Goal: Task Accomplishment & Management: Complete application form

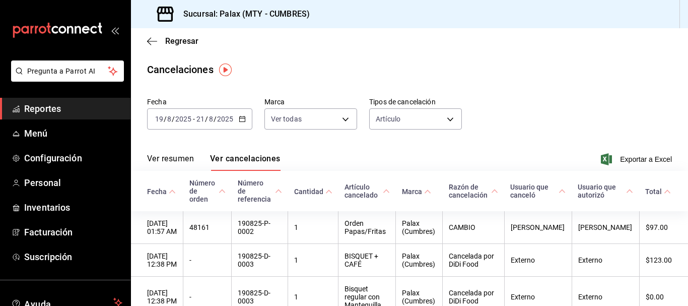
click at [53, 112] on span "Reportes" at bounding box center [73, 109] width 98 height 14
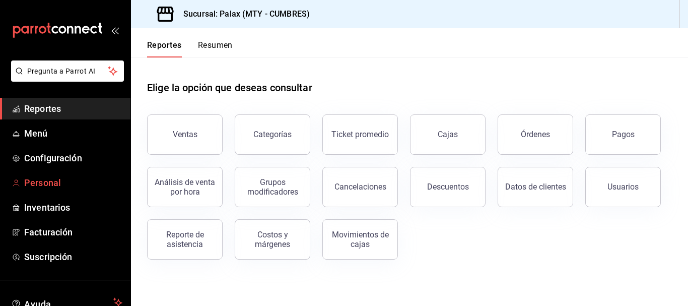
click at [61, 186] on span "Personal" at bounding box center [73, 183] width 98 height 14
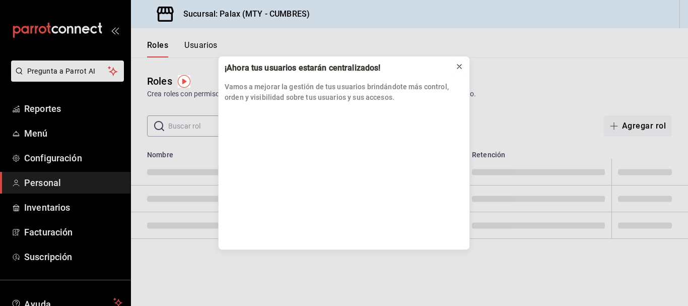
click at [461, 64] on icon at bounding box center [459, 66] width 8 height 8
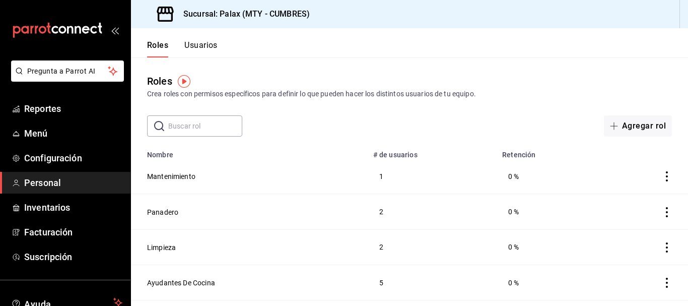
click at [200, 43] on button "Usuarios" at bounding box center [200, 48] width 33 height 17
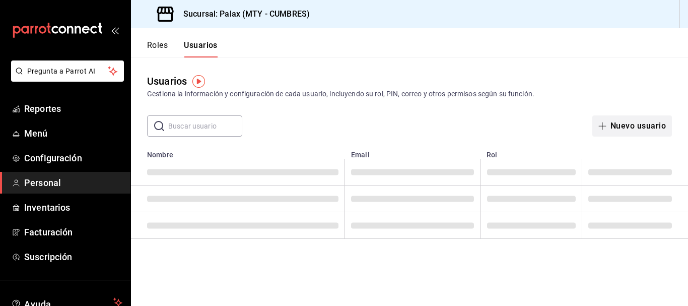
click at [650, 128] on button "Nuevo usuario" at bounding box center [632, 125] width 80 height 21
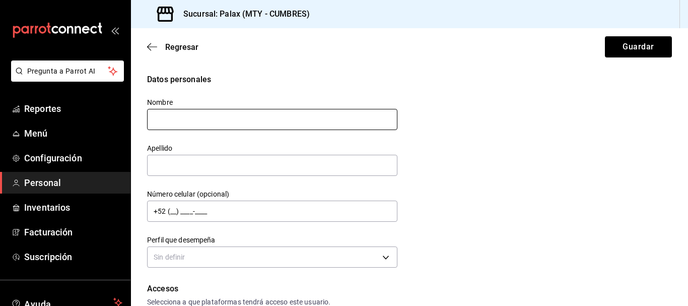
click at [253, 115] on input "text" at bounding box center [272, 119] width 250 height 21
type input "[PERSON_NAME]"
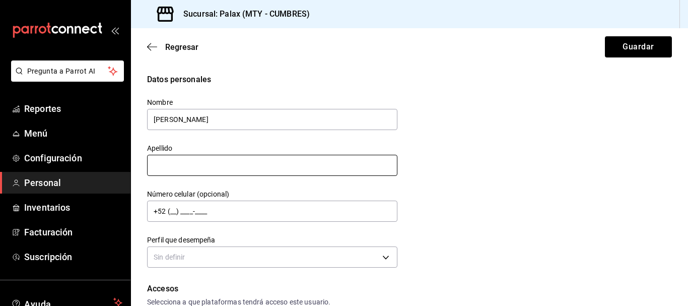
click at [182, 159] on div "Apellido" at bounding box center [272, 160] width 250 height 34
click at [187, 170] on input "text" at bounding box center [272, 165] width 250 height 21
type input "[PERSON_NAME]"
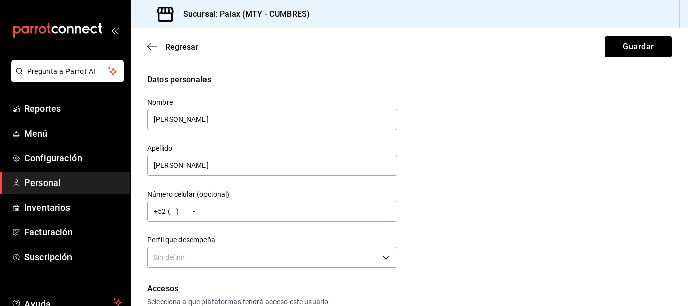
click at [535, 210] on div "Datos personales Nombre [PERSON_NAME] [PERSON_NAME] Número celular (opcional) +…" at bounding box center [409, 171] width 524 height 197
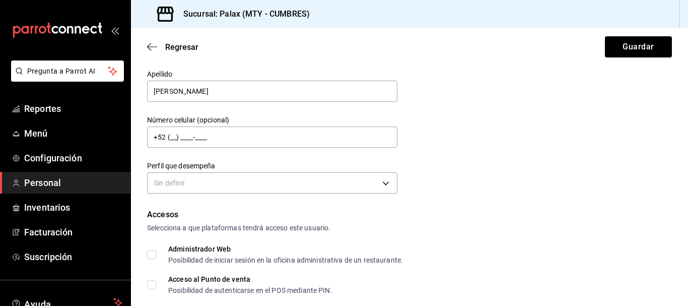
scroll to position [151, 0]
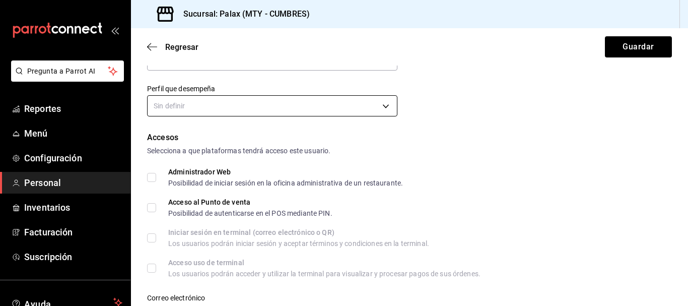
click at [182, 95] on body "Pregunta a Parrot AI Reportes Menú Configuración Personal Inventarios Facturaci…" at bounding box center [344, 153] width 688 height 306
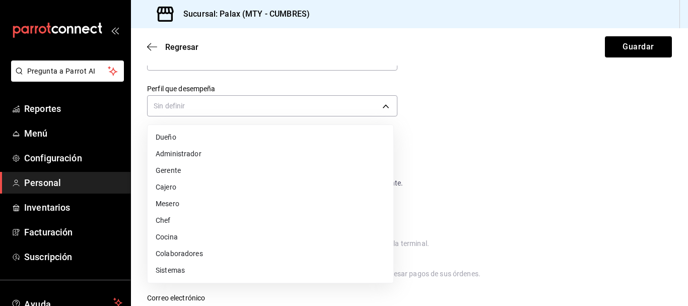
click at [208, 189] on li "Cajero" at bounding box center [270, 187] width 246 height 17
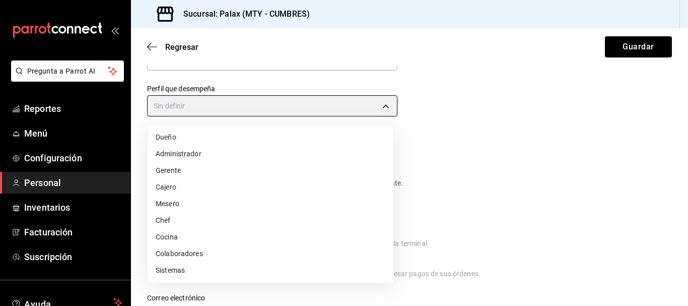
type input "CASHIER"
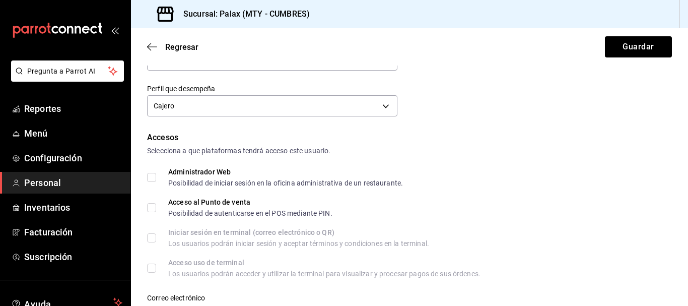
click at [476, 154] on div "Selecciona a que plataformas tendrá acceso este usuario." at bounding box center [409, 150] width 524 height 11
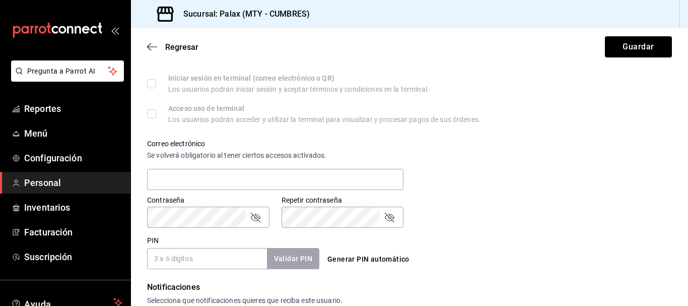
scroll to position [352, 0]
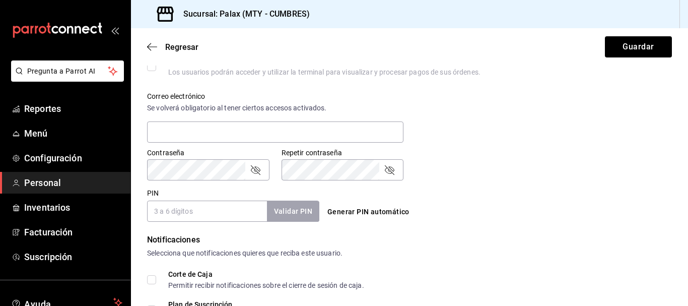
drag, startPoint x: 197, startPoint y: 209, endPoint x: 183, endPoint y: 208, distance: 14.1
click at [197, 209] on input "PIN" at bounding box center [207, 210] width 120 height 21
type input "6061"
click at [297, 213] on button "Validar PIN" at bounding box center [292, 211] width 53 height 22
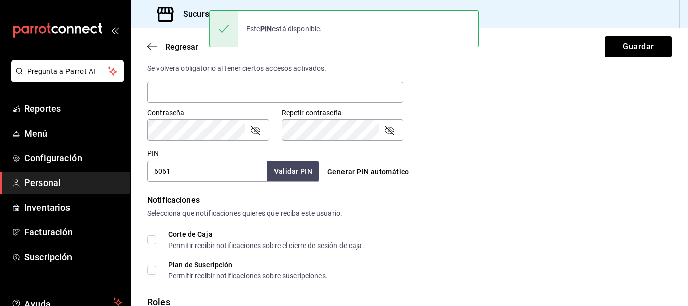
scroll to position [469, 0]
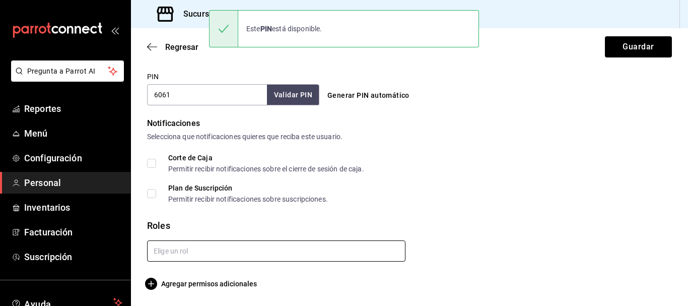
click at [178, 250] on input "text" at bounding box center [276, 250] width 258 height 21
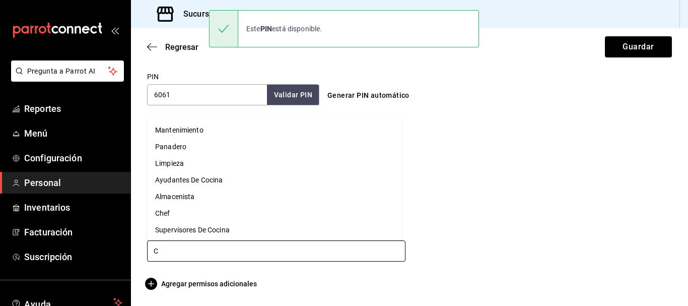
type input "CA"
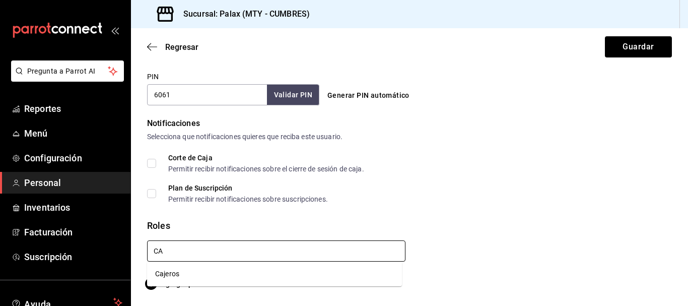
click at [178, 272] on li "Cajeros" at bounding box center [274, 273] width 255 height 17
checkbox input "true"
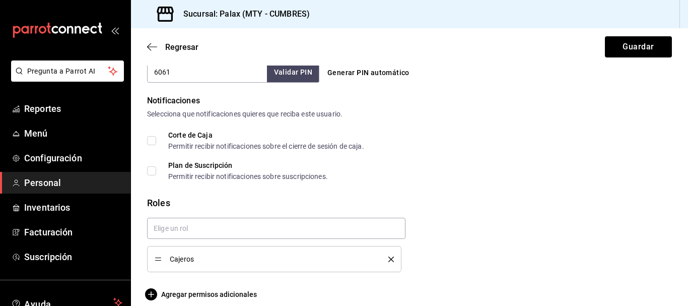
scroll to position [502, 0]
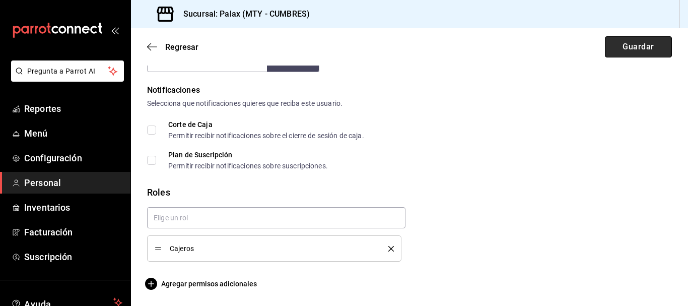
click at [628, 48] on button "Guardar" at bounding box center [637, 46] width 67 height 21
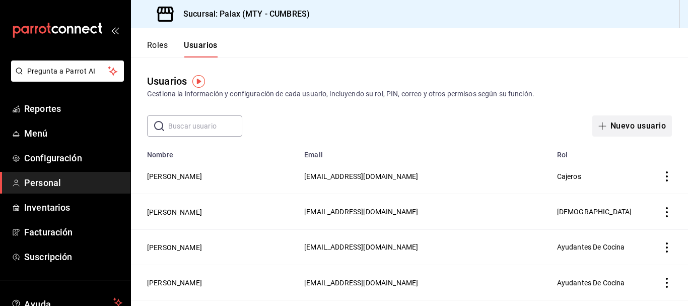
click at [618, 123] on button "Nuevo usuario" at bounding box center [632, 125] width 80 height 21
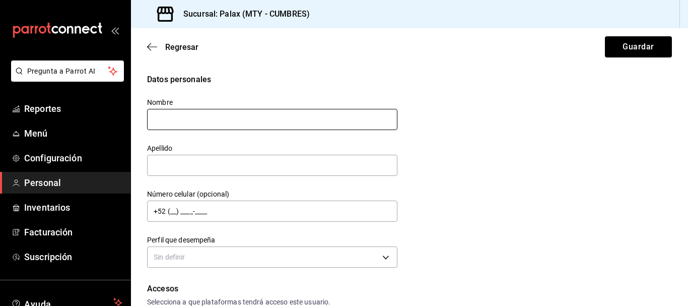
click at [229, 121] on input "text" at bounding box center [272, 119] width 250 height 21
type input "[PERSON_NAME]"
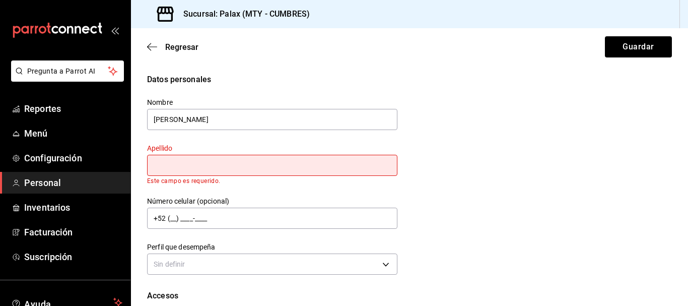
click at [197, 166] on input "text" at bounding box center [272, 165] width 250 height 21
type input "C"
type input "[PERSON_NAME] MTZ"
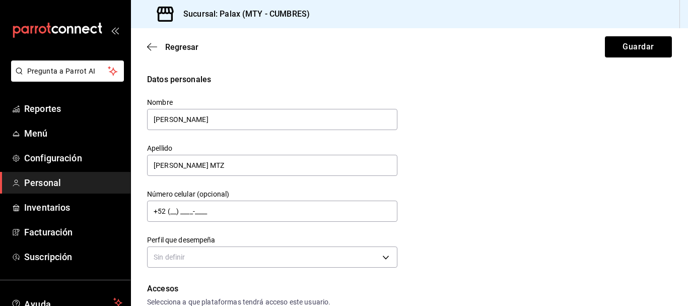
click at [467, 172] on div "Datos personales Nombre [PERSON_NAME] [PERSON_NAME] MTZ Número celular (opciona…" at bounding box center [409, 171] width 524 height 197
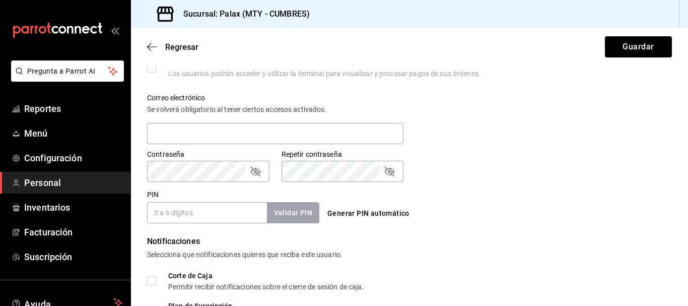
scroll to position [352, 0]
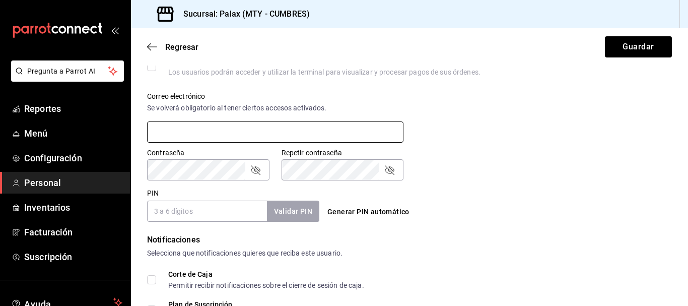
click at [197, 128] on input "text" at bounding box center [275, 131] width 256 height 21
click at [504, 186] on div "PIN Validar PIN ​ Generar PIN automático" at bounding box center [407, 202] width 528 height 37
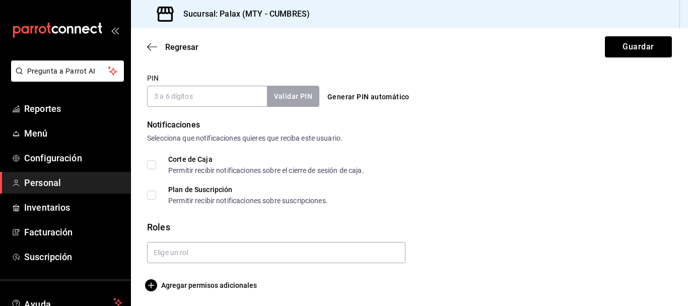
scroll to position [469, 0]
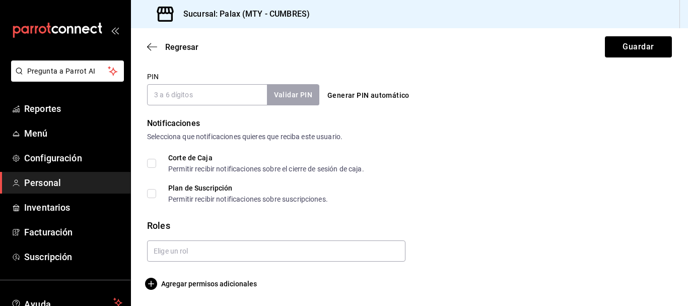
click at [218, 98] on input "PIN" at bounding box center [207, 94] width 120 height 21
type input "6062"
click at [281, 98] on button "Validar PIN" at bounding box center [292, 95] width 53 height 22
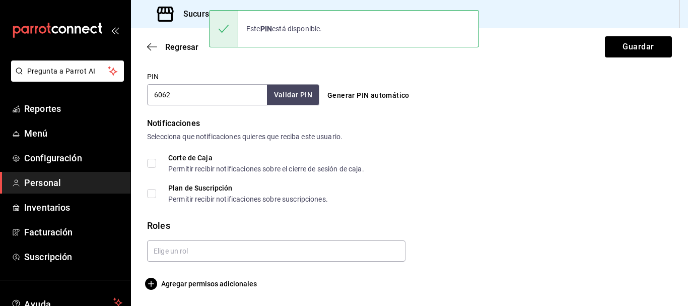
click at [537, 162] on div "Corte de Caja Permitir recibir notificaciones sobre el cierre de sesión de caja." at bounding box center [409, 163] width 524 height 18
click at [251, 244] on input "text" at bounding box center [276, 250] width 258 height 21
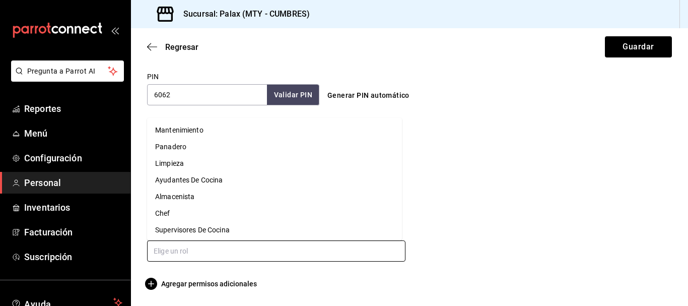
click at [239, 190] on li "Almacenista" at bounding box center [274, 196] width 255 height 17
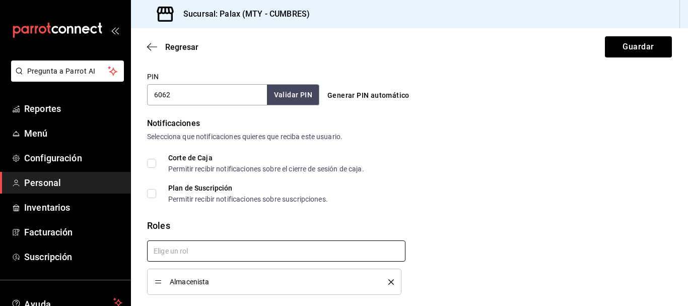
checkbox input "true"
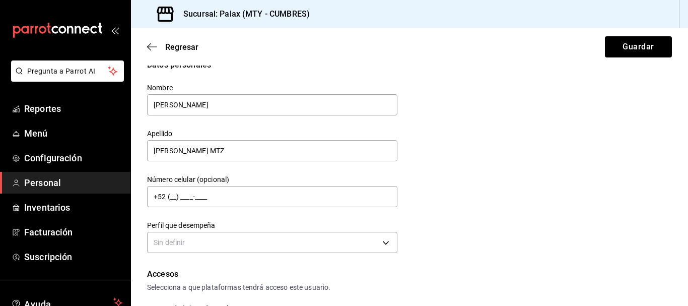
scroll to position [0, 0]
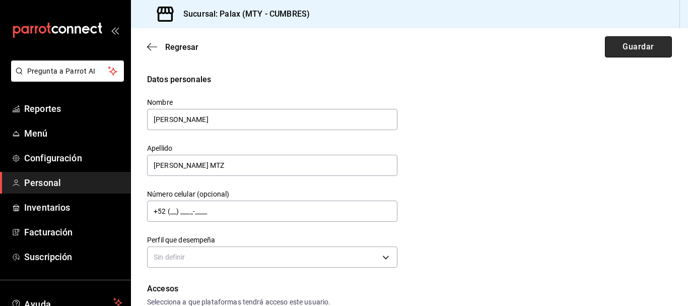
click at [651, 45] on button "Guardar" at bounding box center [637, 46] width 67 height 21
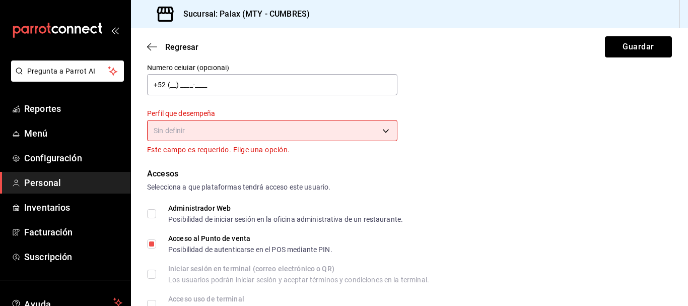
scroll to position [151, 0]
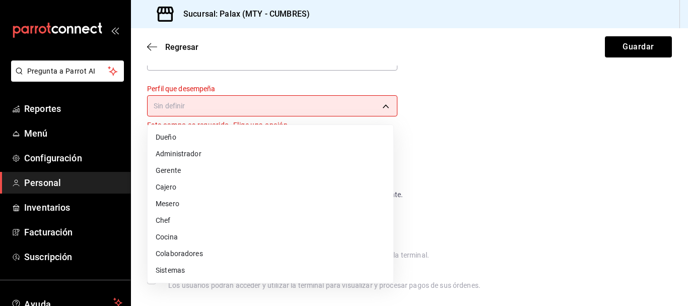
click at [194, 110] on body "Pregunta a Parrot AI Reportes Menú Configuración Personal Inventarios Facturaci…" at bounding box center [344, 153] width 688 height 306
click at [184, 252] on li "Colaboradores" at bounding box center [270, 253] width 246 height 17
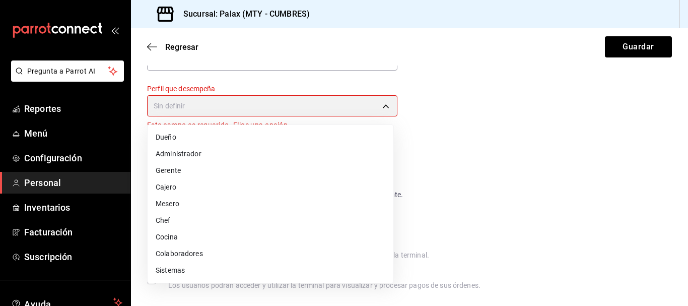
type input "STAFF"
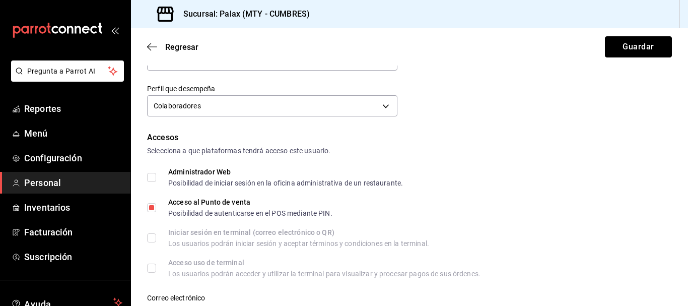
click at [646, 36] on div "Regresar Guardar" at bounding box center [409, 46] width 557 height 37
click at [623, 47] on button "Guardar" at bounding box center [637, 46] width 67 height 21
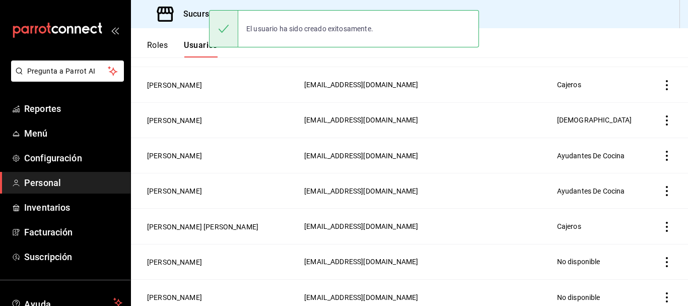
scroll to position [35, 0]
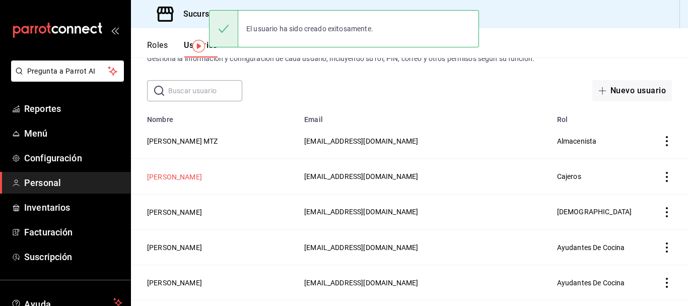
click at [174, 174] on button "[PERSON_NAME]" at bounding box center [174, 177] width 55 height 10
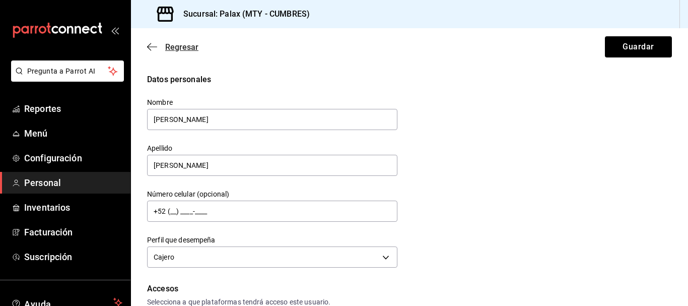
click at [152, 45] on icon "button" at bounding box center [152, 46] width 10 height 9
